Goal: Navigation & Orientation: Find specific page/section

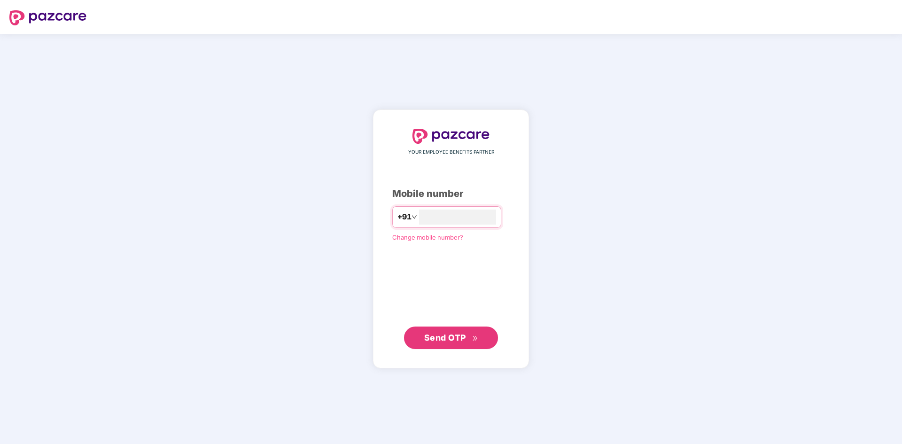
type input "**********"
click at [457, 345] on button "Send OTP" at bounding box center [451, 337] width 94 height 23
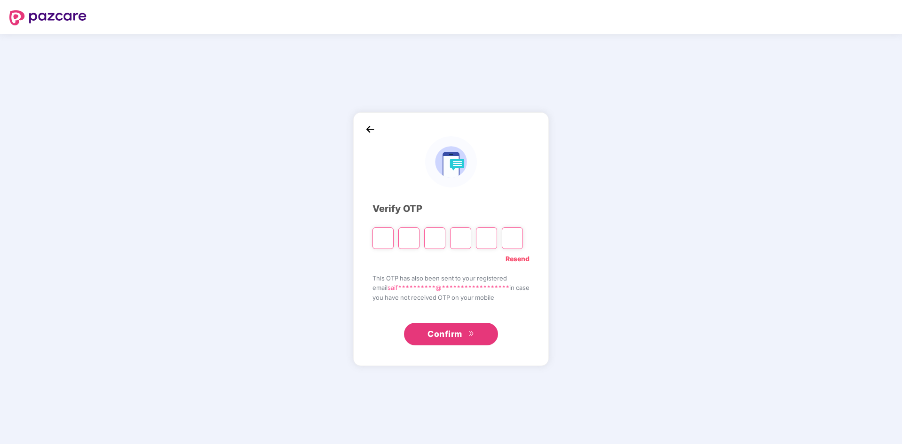
type input "*"
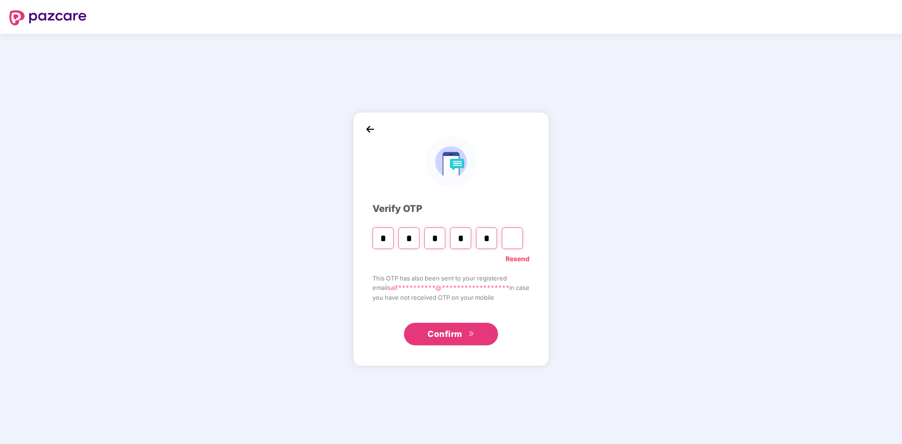
type input "*"
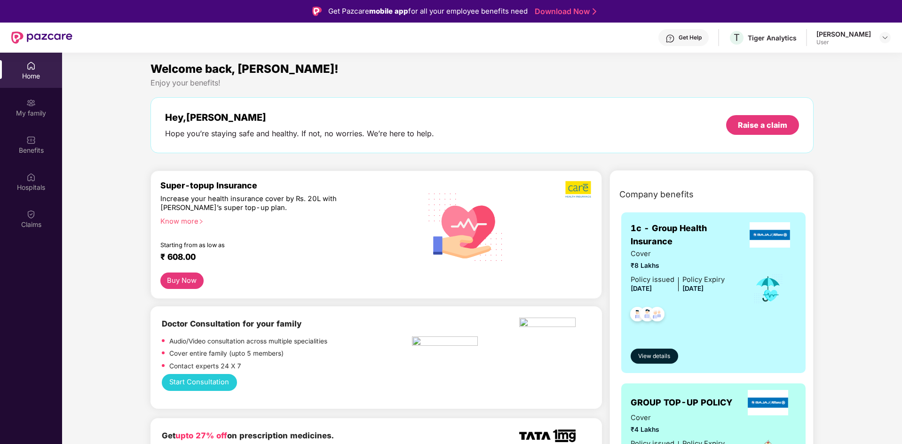
click at [829, 32] on div "Saifuddin Syed" at bounding box center [843, 34] width 55 height 9
drag, startPoint x: 879, startPoint y: 40, endPoint x: 895, endPoint y: 39, distance: 16.0
click at [884, 40] on div "Saifuddin Syed User" at bounding box center [853, 38] width 74 height 16
click at [885, 38] on img at bounding box center [885, 38] width 8 height 8
click at [745, 39] on span "T" at bounding box center [736, 38] width 16 height 16
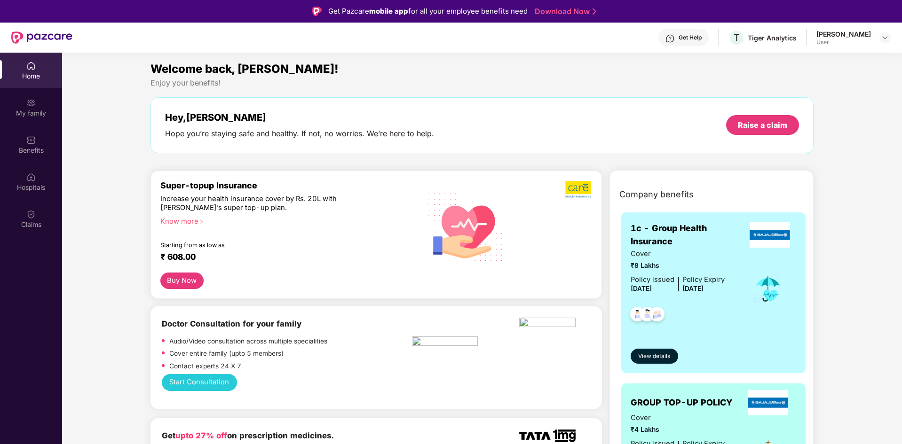
click at [675, 37] on img at bounding box center [669, 38] width 9 height 9
